Goal: Task Accomplishment & Management: Use online tool/utility

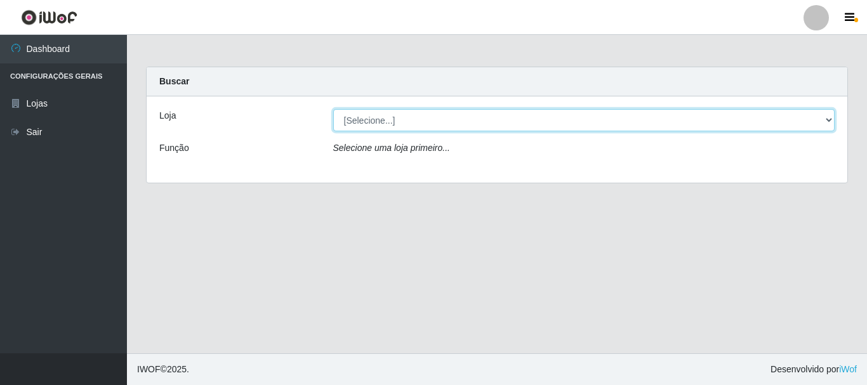
click at [424, 125] on select "[Selecione...] Nordestão - Alecrim" at bounding box center [584, 120] width 502 height 22
select select "453"
click at [333, 109] on select "[Selecione...] Nordestão - Alecrim" at bounding box center [584, 120] width 502 height 22
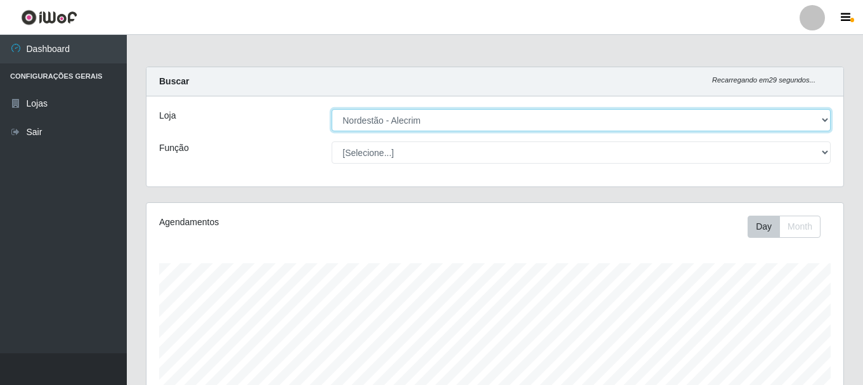
scroll to position [263, 697]
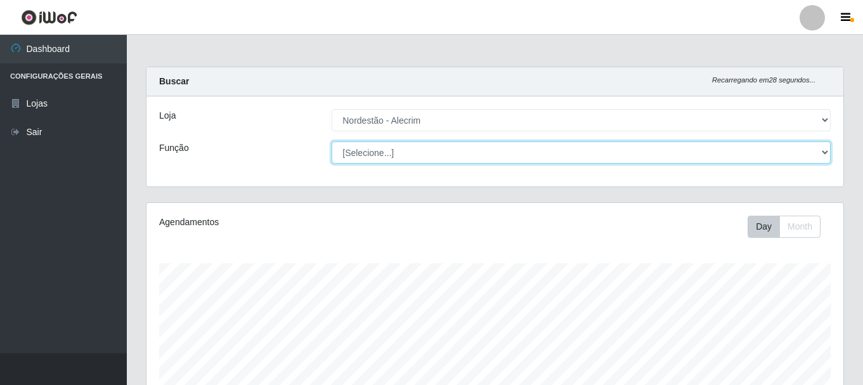
click at [396, 146] on select "[Selecione...] Embalador Embalador + Embalador ++" at bounding box center [581, 152] width 499 height 22
select select "1"
click at [332, 141] on select "[Selecione...] Embalador Embalador + Embalador ++" at bounding box center [581, 152] width 499 height 22
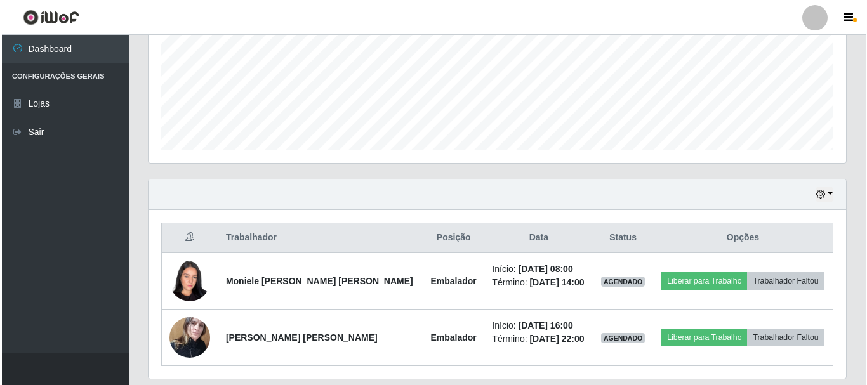
scroll to position [304, 0]
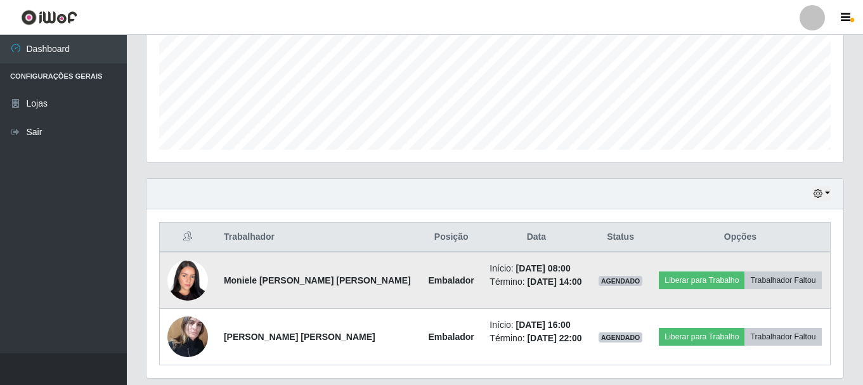
click at [189, 284] on img at bounding box center [187, 280] width 41 height 54
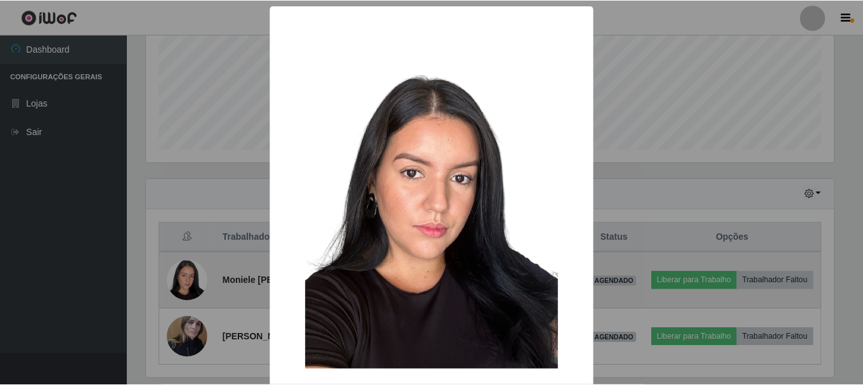
scroll to position [263, 691]
click at [189, 284] on div "× OK Cancel" at bounding box center [433, 192] width 867 height 385
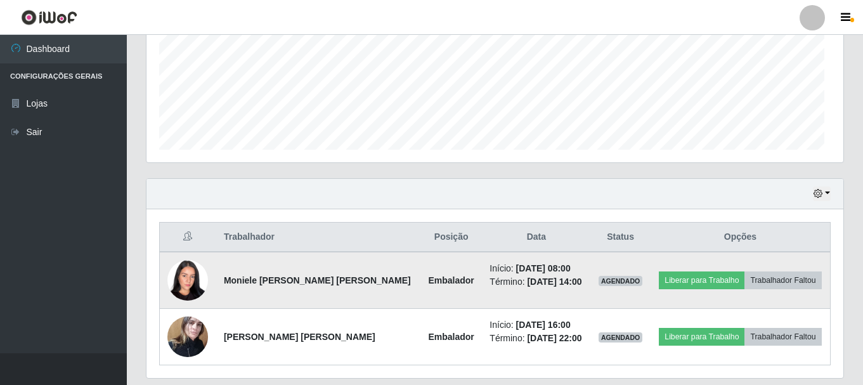
scroll to position [263, 697]
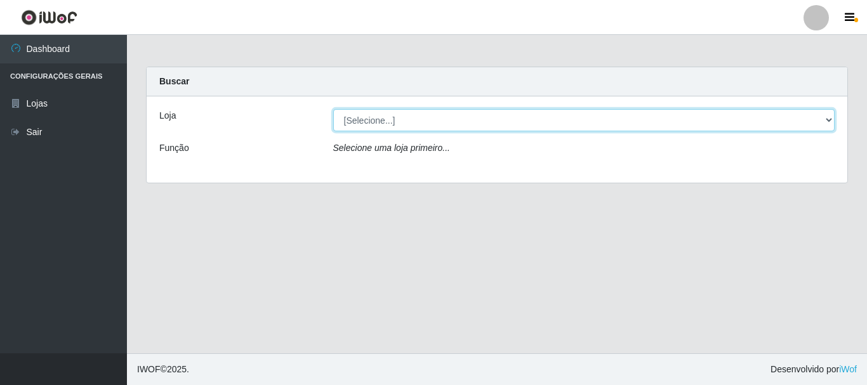
drag, startPoint x: 0, startPoint y: 0, endPoint x: 419, endPoint y: 118, distance: 435.6
click at [419, 118] on select "[Selecione...] Nordestão - Alecrim" at bounding box center [584, 120] width 502 height 22
select select "453"
click at [333, 109] on select "[Selecione...] Nordestão - Alecrim" at bounding box center [584, 120] width 502 height 22
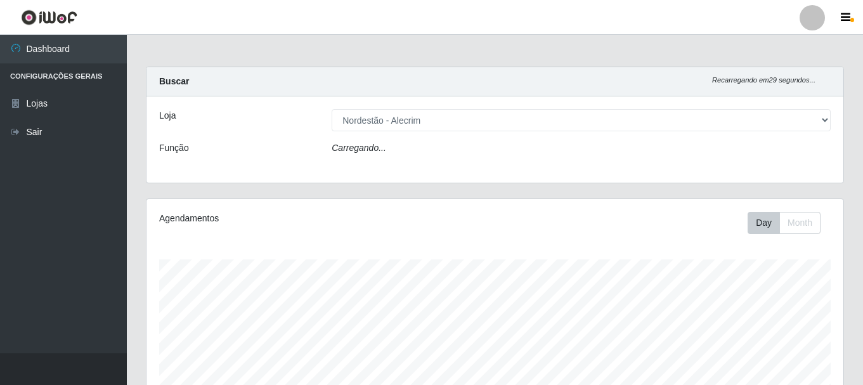
scroll to position [263, 697]
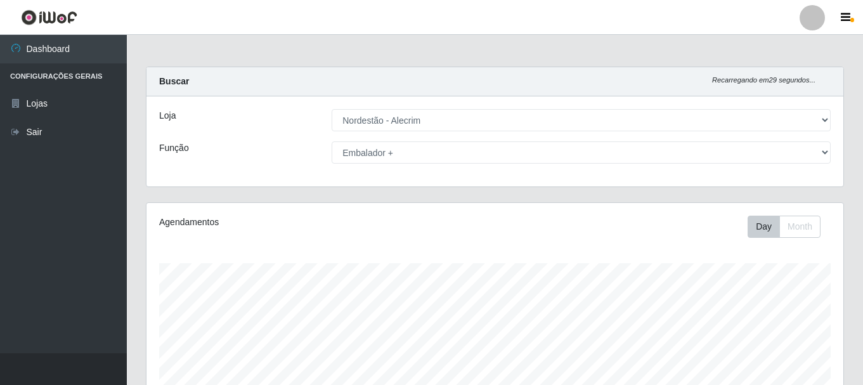
click at [332, 141] on select "[Selecione...] Embalador Embalador + Embalador ++" at bounding box center [581, 152] width 499 height 22
drag, startPoint x: 861, startPoint y: 141, endPoint x: 862, endPoint y: 218, distance: 76.1
click at [862, 218] on div "Carregando... Buscar Recarregando em 11 segundos... Loja [Selecione...] Nordest…" at bounding box center [495, 326] width 737 height 518
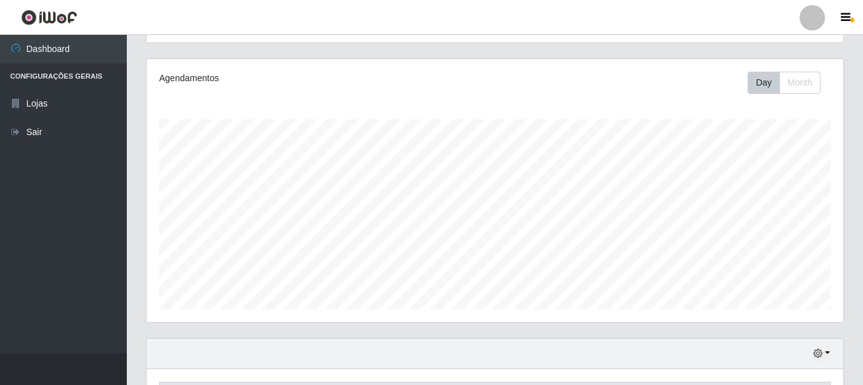
scroll to position [105, 0]
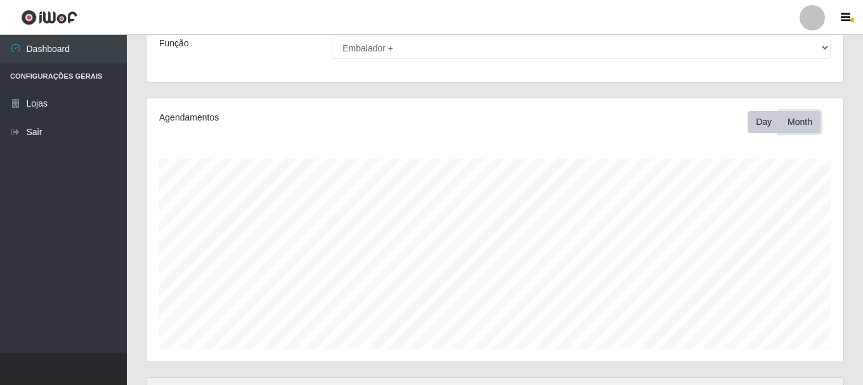
click at [807, 122] on button "Month" at bounding box center [800, 122] width 41 height 22
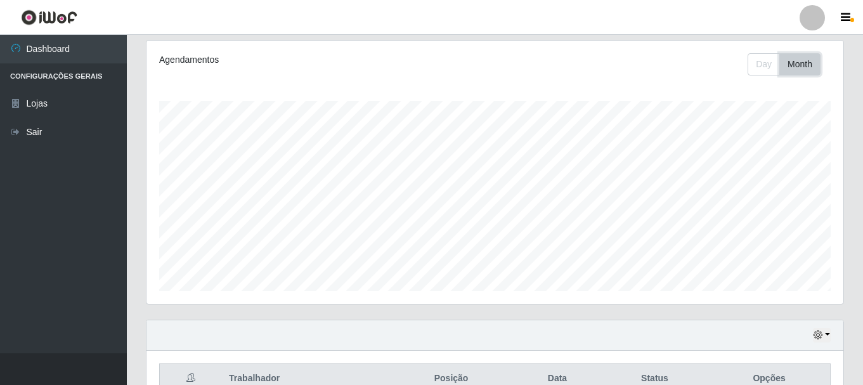
scroll to position [41, 0]
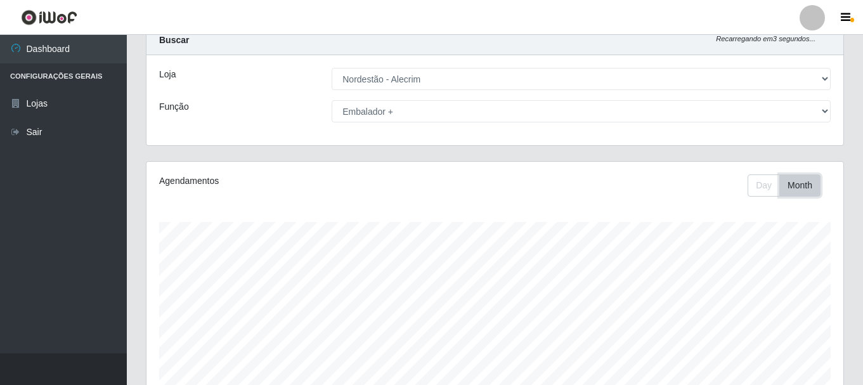
click at [806, 185] on button "Month" at bounding box center [800, 185] width 41 height 22
click at [766, 185] on button "Day" at bounding box center [764, 185] width 32 height 22
click at [796, 183] on button "Month" at bounding box center [800, 185] width 41 height 22
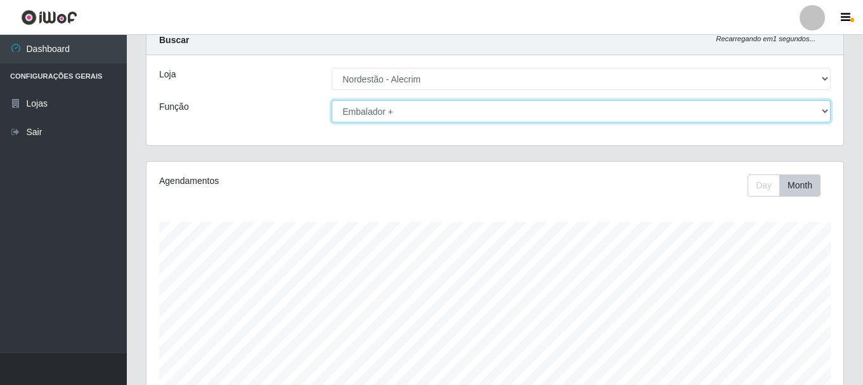
click at [824, 112] on select "[Selecione...] Embalador Embalador + Embalador ++" at bounding box center [581, 111] width 499 height 22
click at [332, 100] on select "[Selecione...] Embalador Embalador + Embalador ++" at bounding box center [581, 111] width 499 height 22
click at [816, 110] on select "[Selecione...] Embalador Embalador + Embalador ++" at bounding box center [581, 111] width 499 height 22
click at [332, 100] on select "[Selecione...] Embalador Embalador + Embalador ++" at bounding box center [581, 111] width 499 height 22
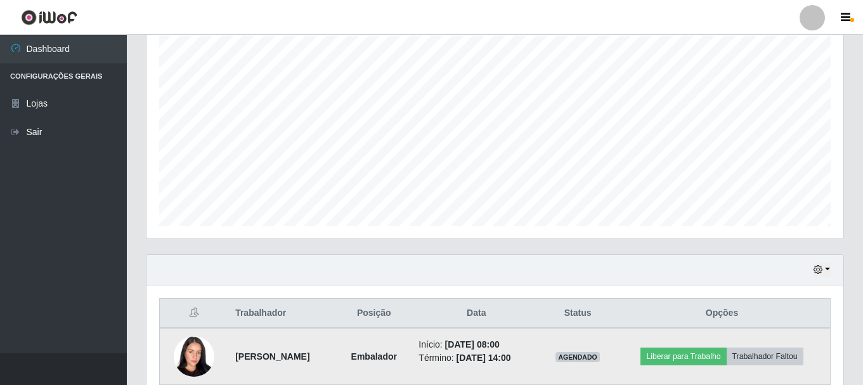
scroll to position [344, 0]
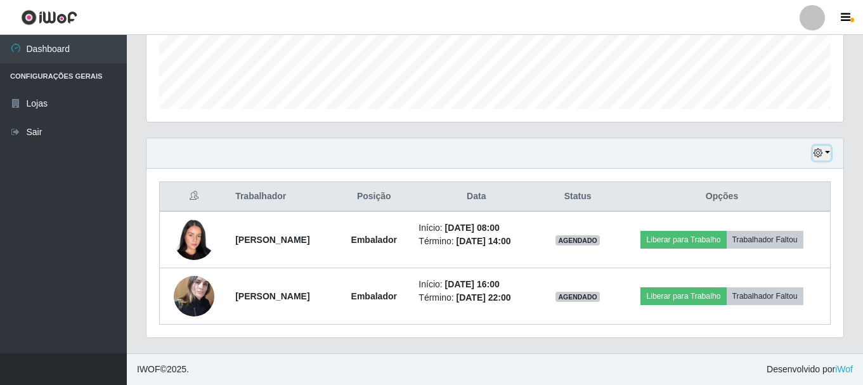
click at [824, 152] on button "button" at bounding box center [822, 153] width 18 height 15
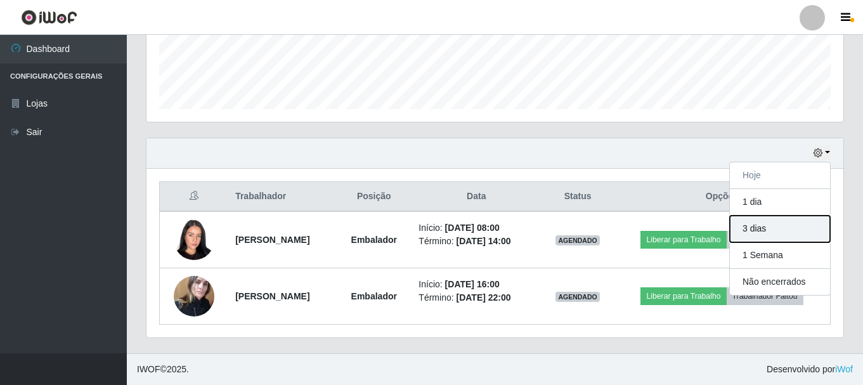
click at [769, 230] on button "3 dias" at bounding box center [780, 229] width 100 height 27
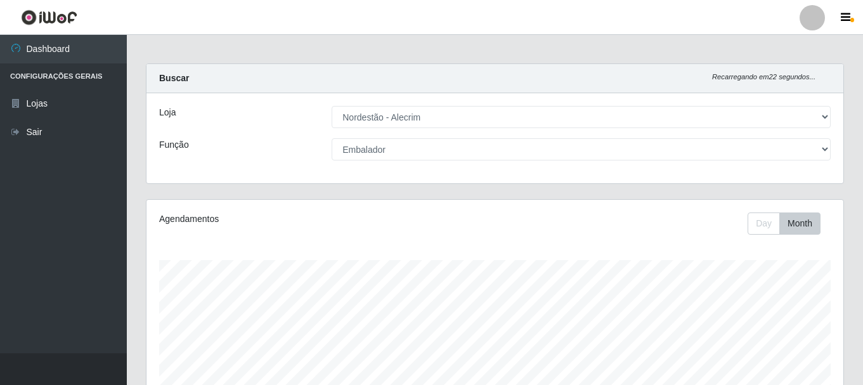
scroll to position [0, 0]
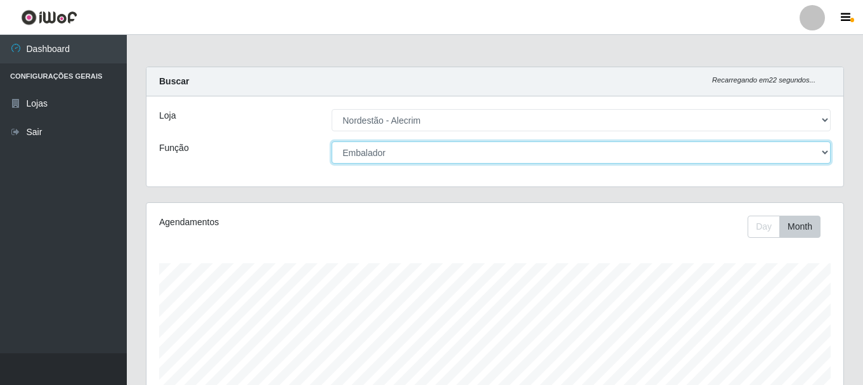
click at [459, 152] on select "[Selecione...] Embalador Embalador + Embalador ++" at bounding box center [581, 152] width 499 height 22
select select "70"
click at [332, 141] on select "[Selecione...] Embalador Embalador + Embalador ++" at bounding box center [581, 152] width 499 height 22
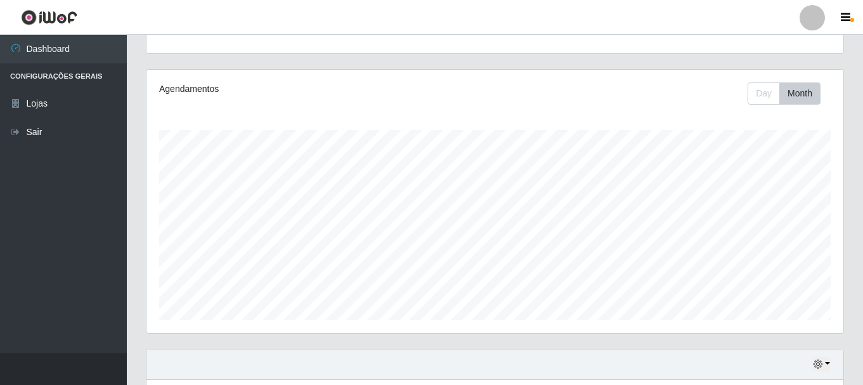
scroll to position [324, 0]
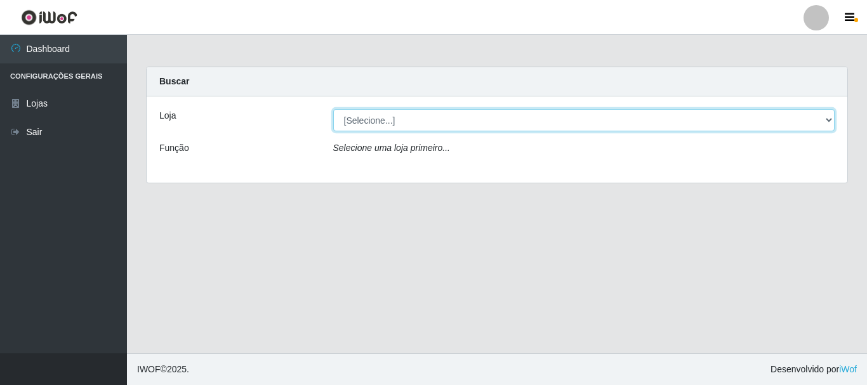
click at [384, 117] on select "[Selecione...] Nordestão - Alecrim" at bounding box center [584, 120] width 502 height 22
select select "453"
click at [333, 109] on select "[Selecione...] Nordestão - Alecrim" at bounding box center [584, 120] width 502 height 22
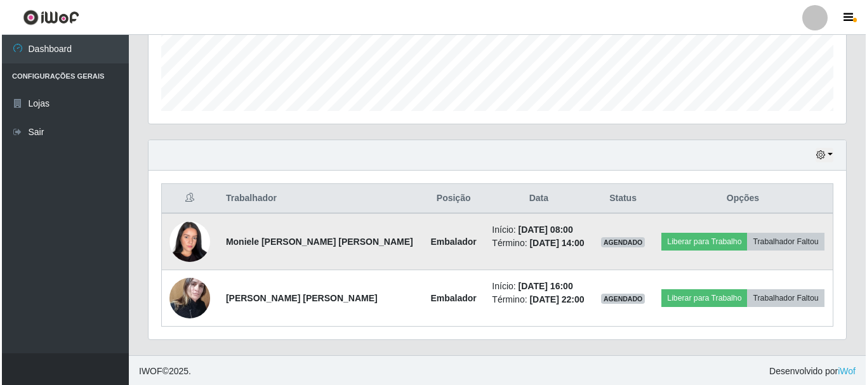
scroll to position [344, 0]
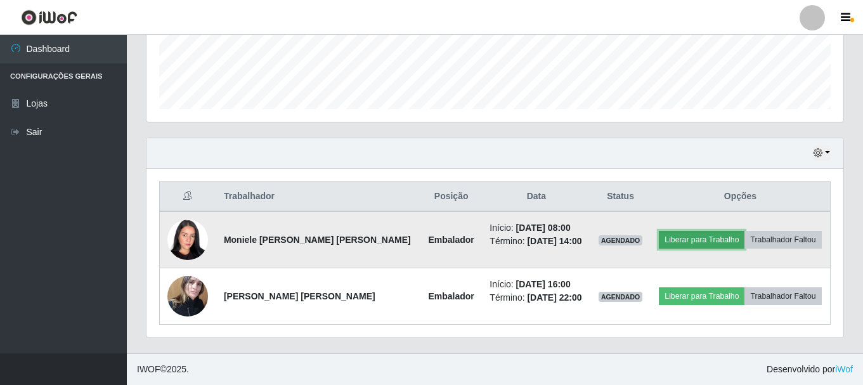
click at [693, 243] on button "Liberar para Trabalho" at bounding box center [702, 240] width 86 height 18
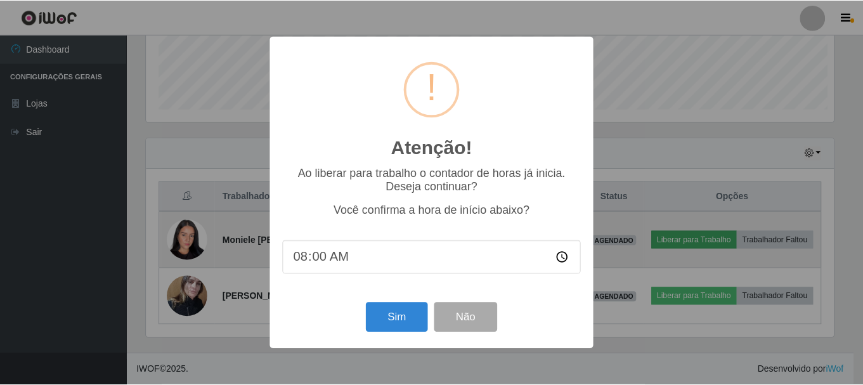
scroll to position [263, 691]
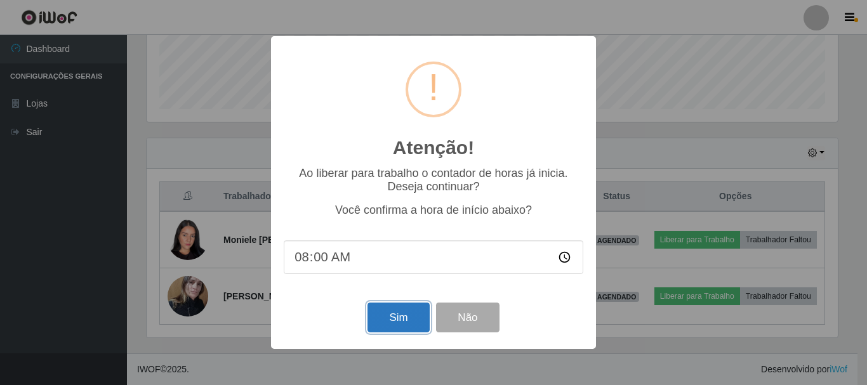
click at [393, 318] on button "Sim" at bounding box center [398, 318] width 62 height 30
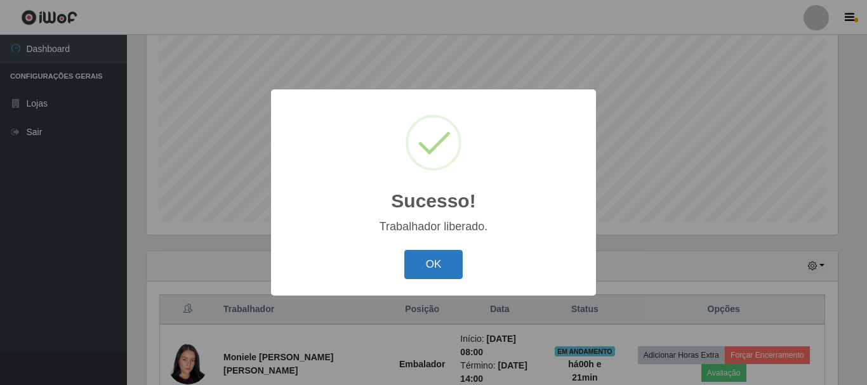
click at [433, 265] on button "OK" at bounding box center [433, 265] width 59 height 30
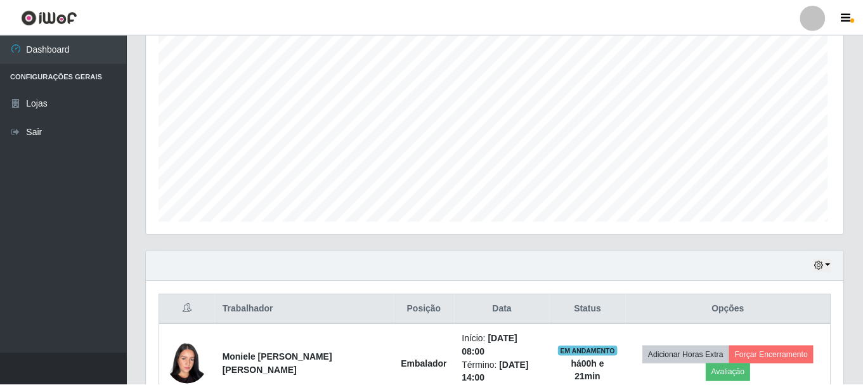
scroll to position [263, 697]
